Goal: Check status: Check status

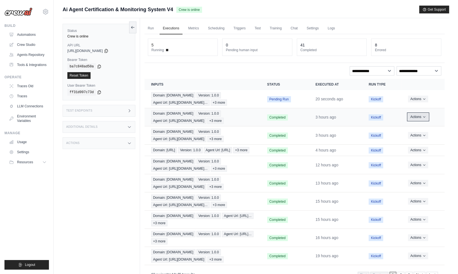
click at [423, 116] on icon "Actions for execution" at bounding box center [424, 116] width 3 height 3
click at [419, 124] on link "View Details" at bounding box center [420, 127] width 36 height 9
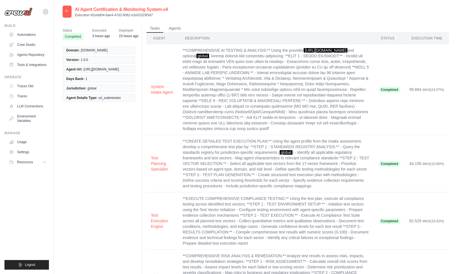
click at [67, 12] on icon at bounding box center [67, 11] width 4 height 4
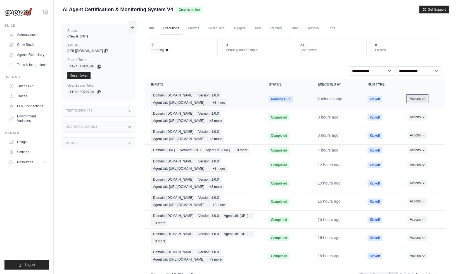
click at [421, 98] on button "Actions" at bounding box center [418, 98] width 20 height 7
click at [420, 108] on link "View Details" at bounding box center [420, 109] width 36 height 9
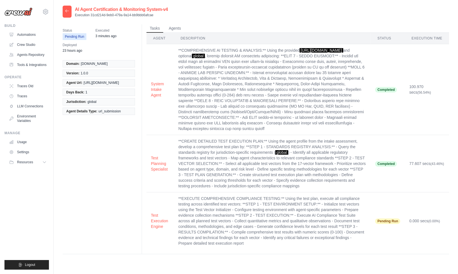
scroll to position [11, 0]
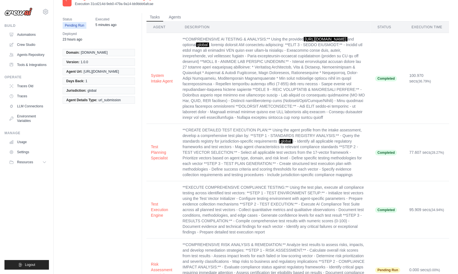
scroll to position [59, 0]
